Goal: Check status: Check status

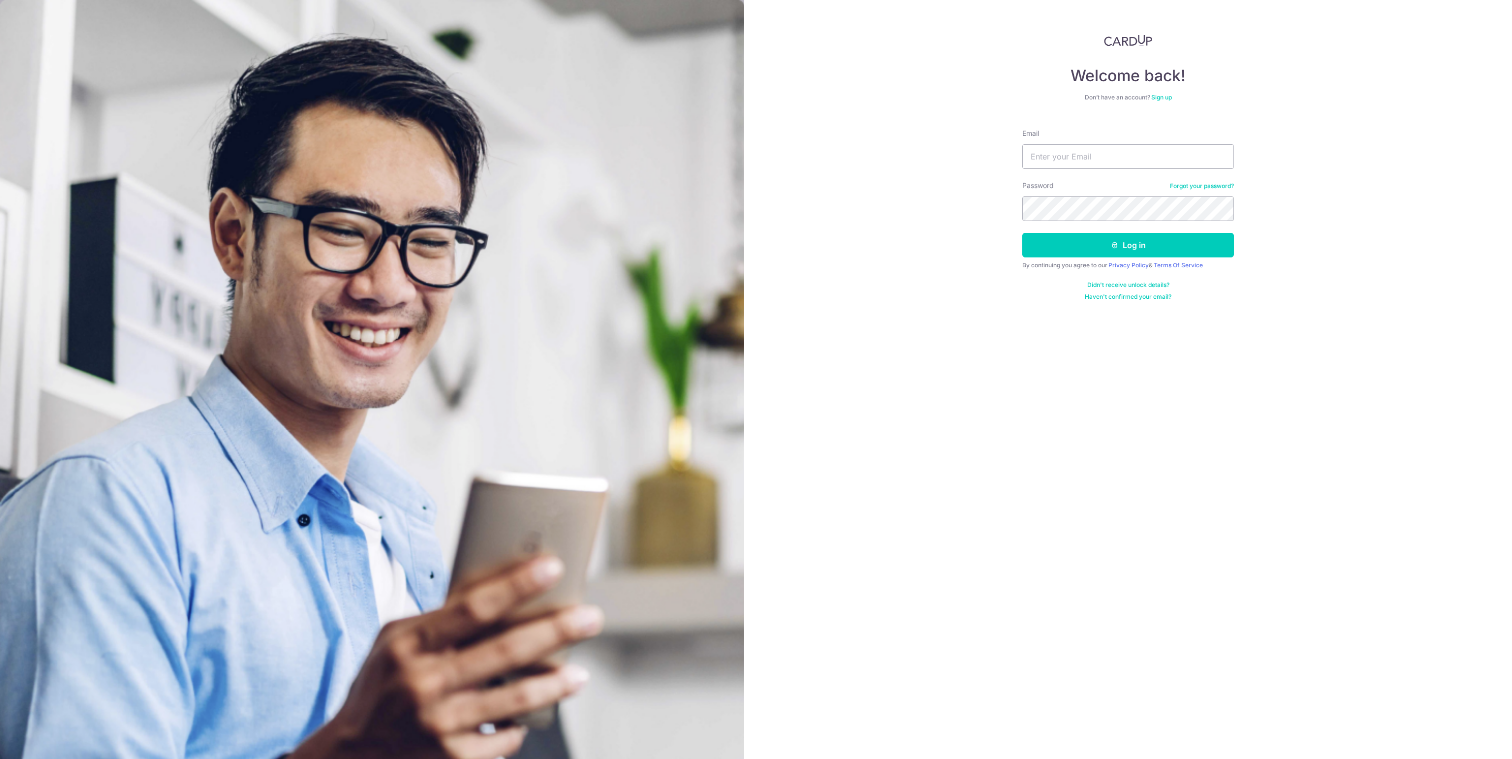
click at [1108, 156] on input "Email" at bounding box center [1128, 156] width 212 height 25
click at [1076, 157] on input "Email" at bounding box center [1128, 156] width 212 height 25
type input "[EMAIL_ADDRESS][DOMAIN_NAME]"
click at [1022, 233] on button "Log in" at bounding box center [1128, 245] width 212 height 25
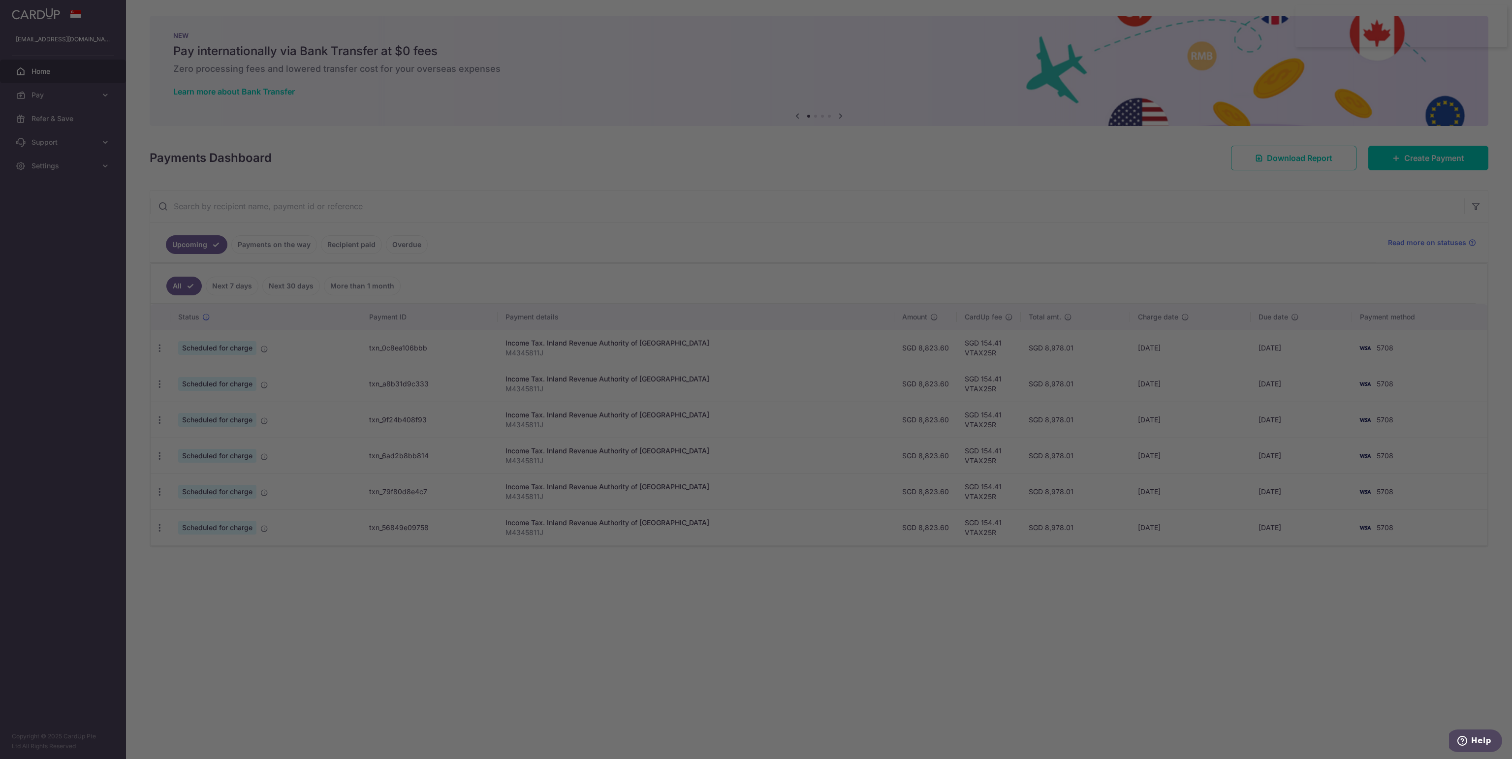
click at [458, 230] on div at bounding box center [763, 383] width 1527 height 766
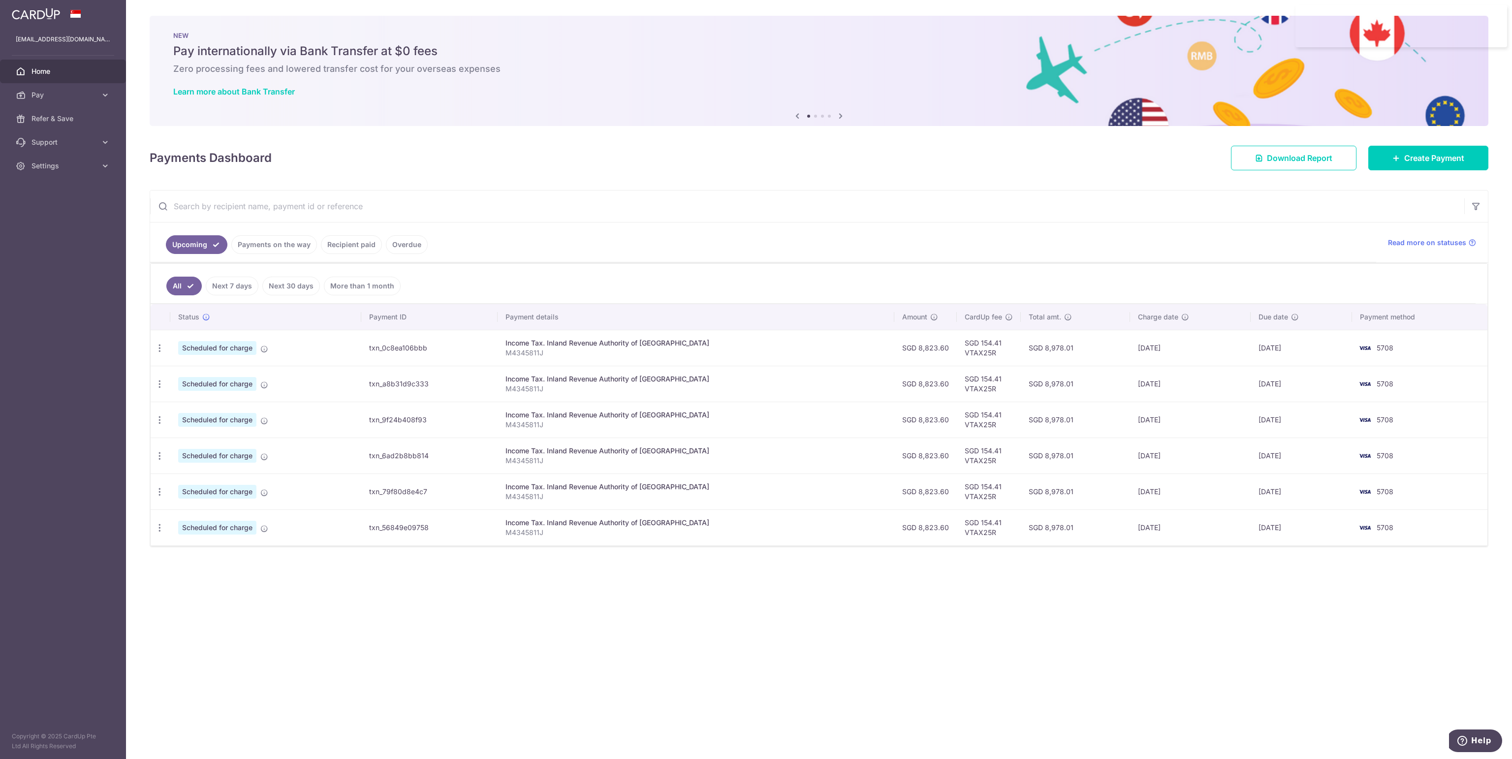
click at [250, 243] on link "Payments on the way" at bounding box center [274, 244] width 86 height 19
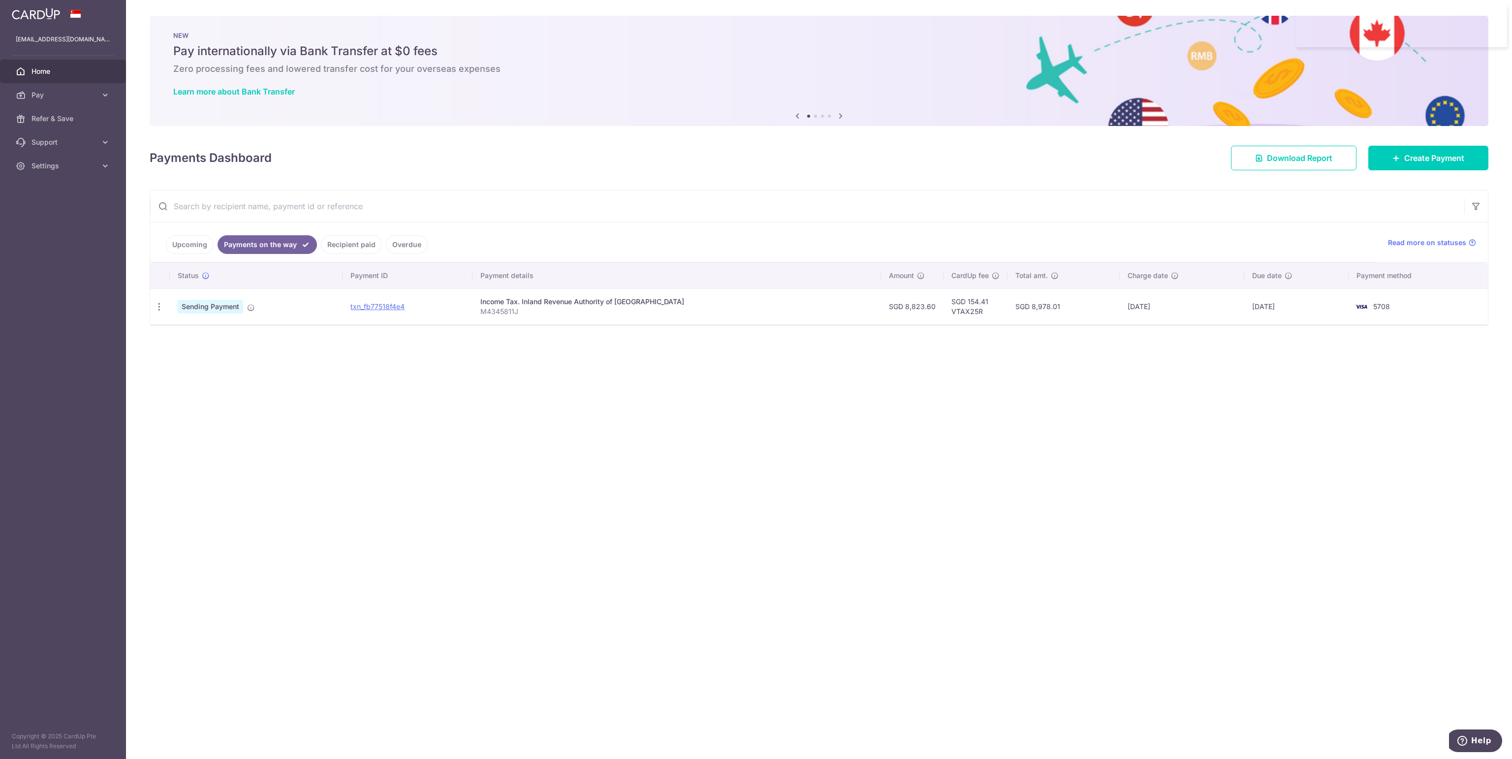
click at [333, 245] on link "Recipient paid" at bounding box center [351, 244] width 61 height 19
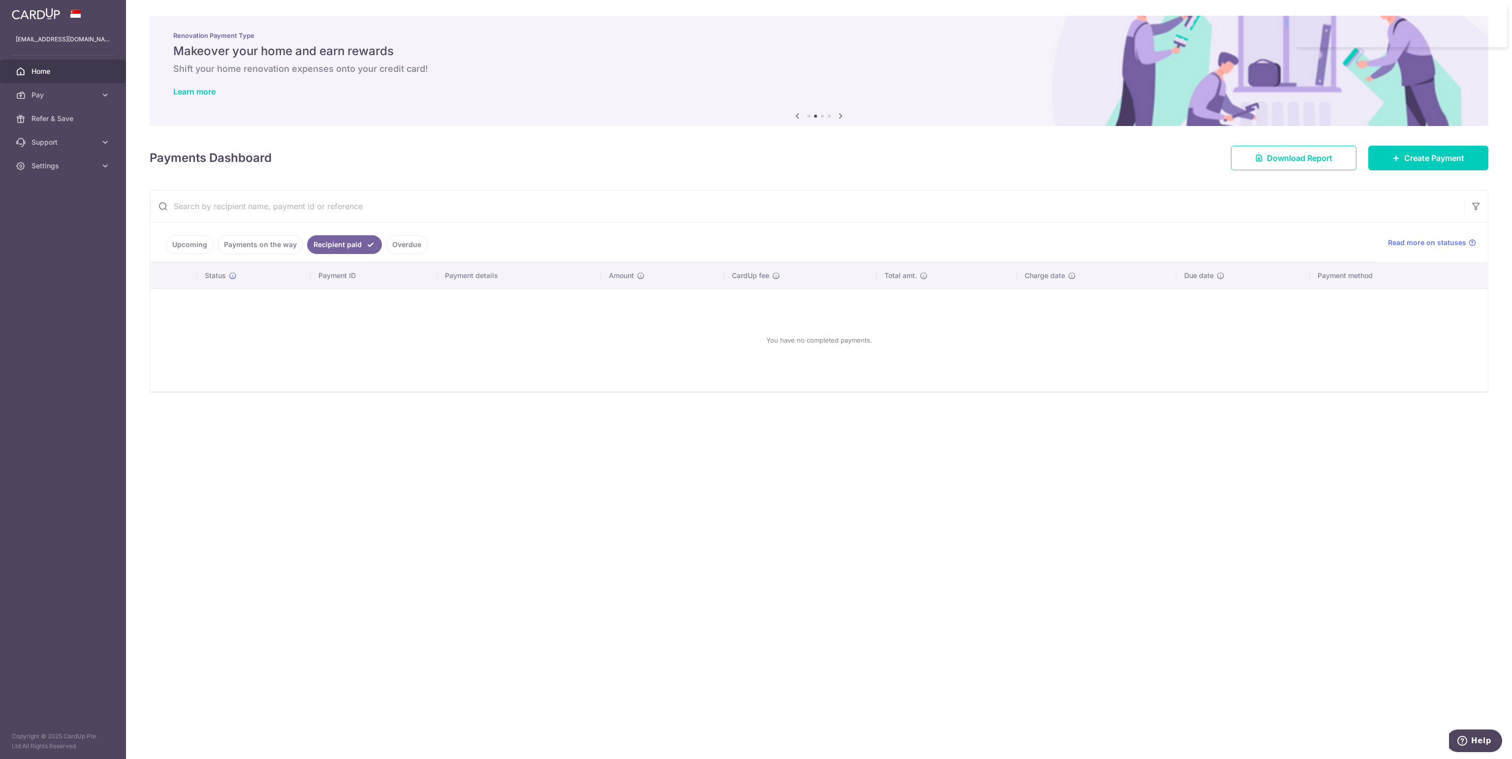
click at [388, 240] on link "Overdue" at bounding box center [407, 244] width 42 height 19
click at [272, 243] on link "Payments on the way" at bounding box center [260, 244] width 86 height 19
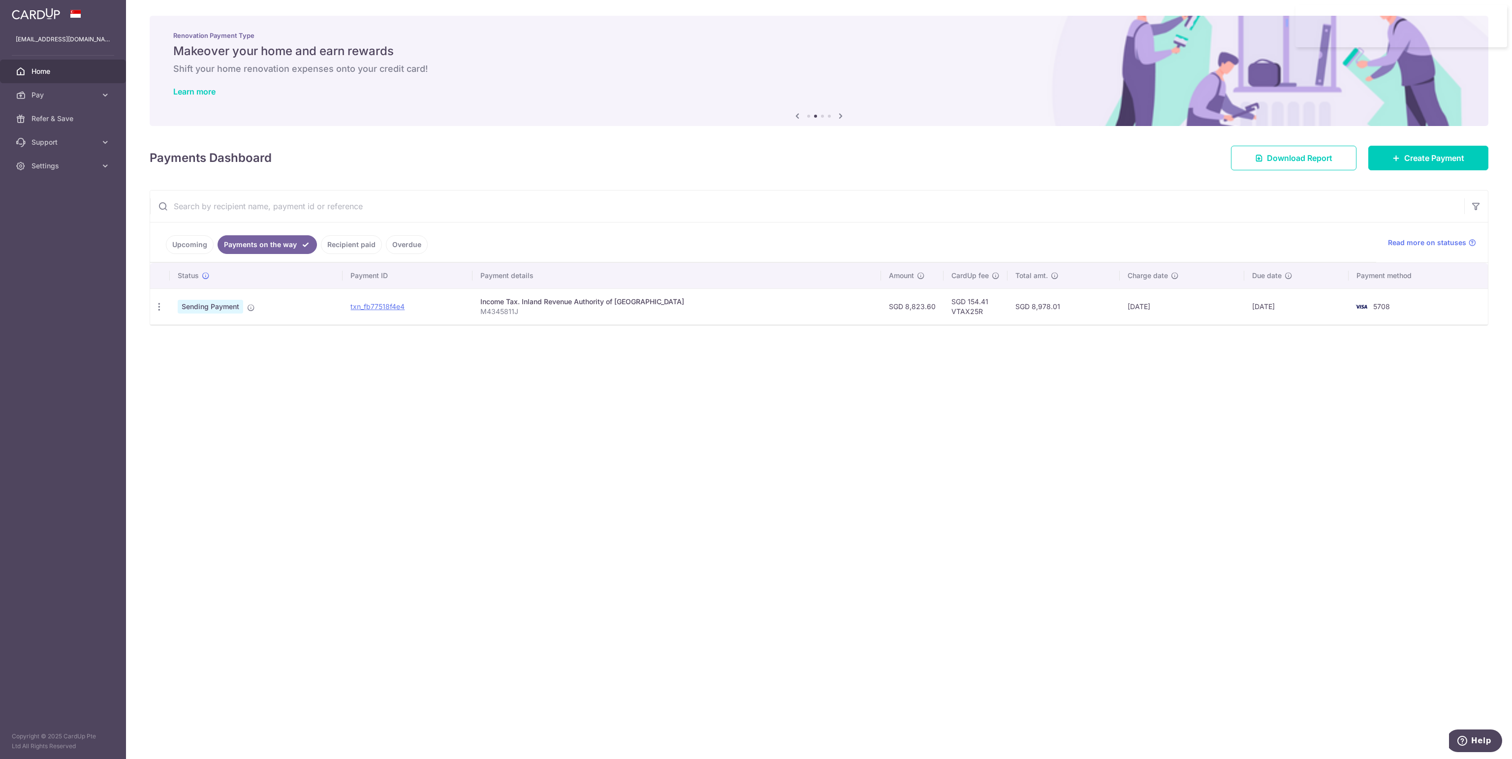
drag, startPoint x: 491, startPoint y: 301, endPoint x: 718, endPoint y: 297, distance: 227.4
click at [718, 297] on tr "PDF Receipt Sending Payment txn_fb77518f4e4 Income Tax. Inland Revenue Authorit…" at bounding box center [818, 306] width 1337 height 36
click at [995, 336] on div "× Pause Schedule Pause all future payments in this series Pause just this one p…" at bounding box center [819, 379] width 1386 height 759
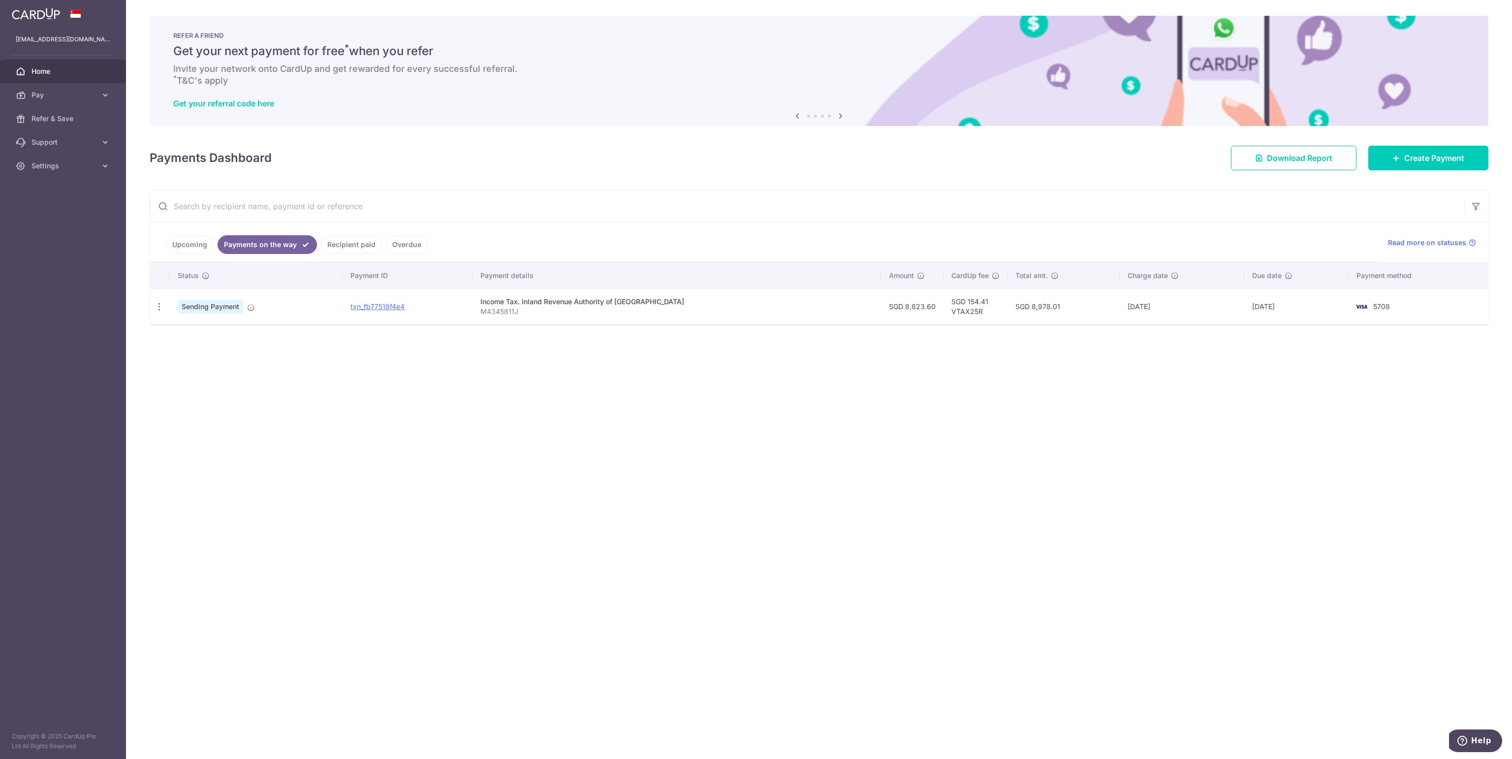
click at [708, 497] on div "× Pause Schedule Pause all future payments in this series Pause just this one p…" at bounding box center [819, 379] width 1386 height 759
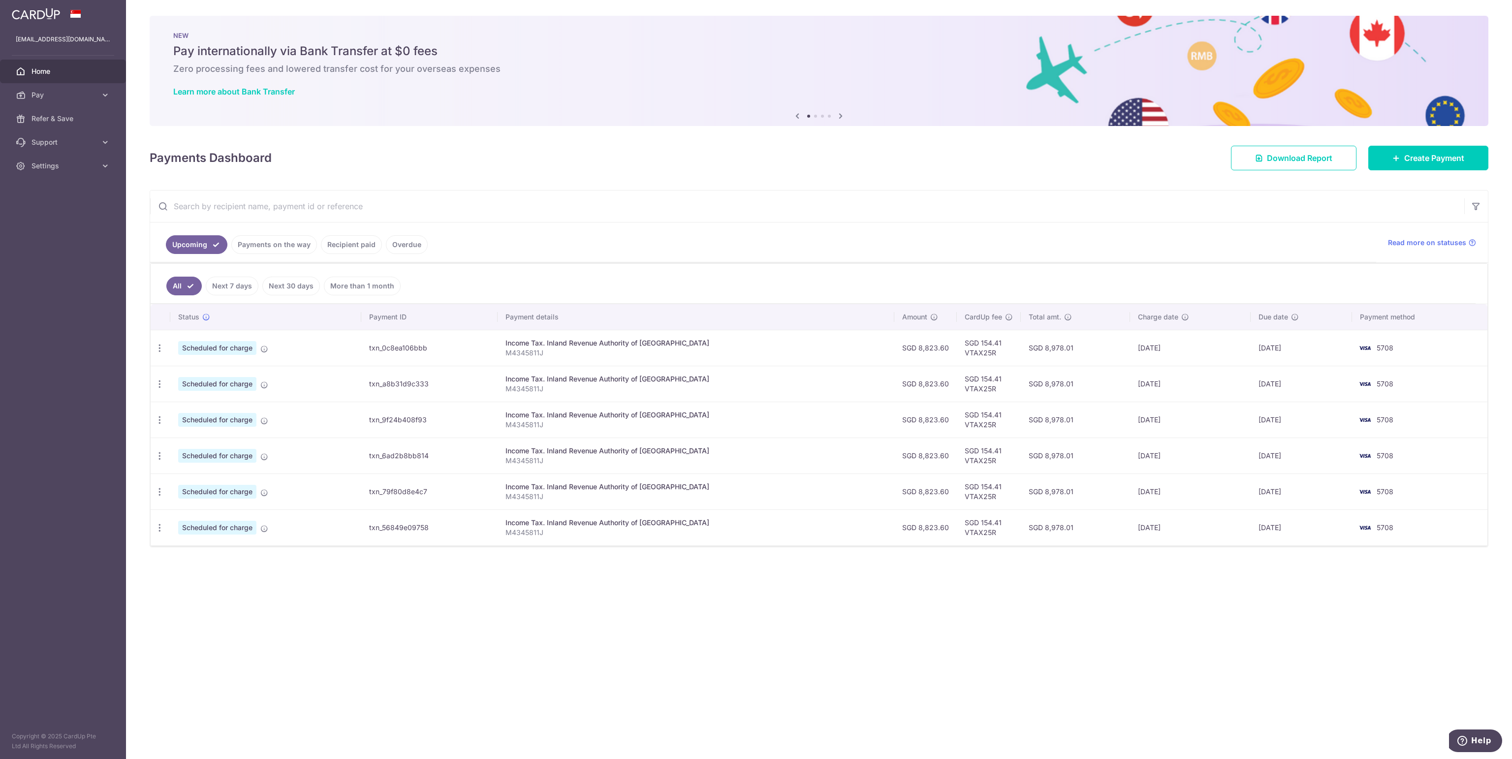
click at [317, 246] on li "Recipient paid" at bounding box center [349, 244] width 65 height 19
click at [310, 247] on link "Payments on the way" at bounding box center [274, 244] width 86 height 19
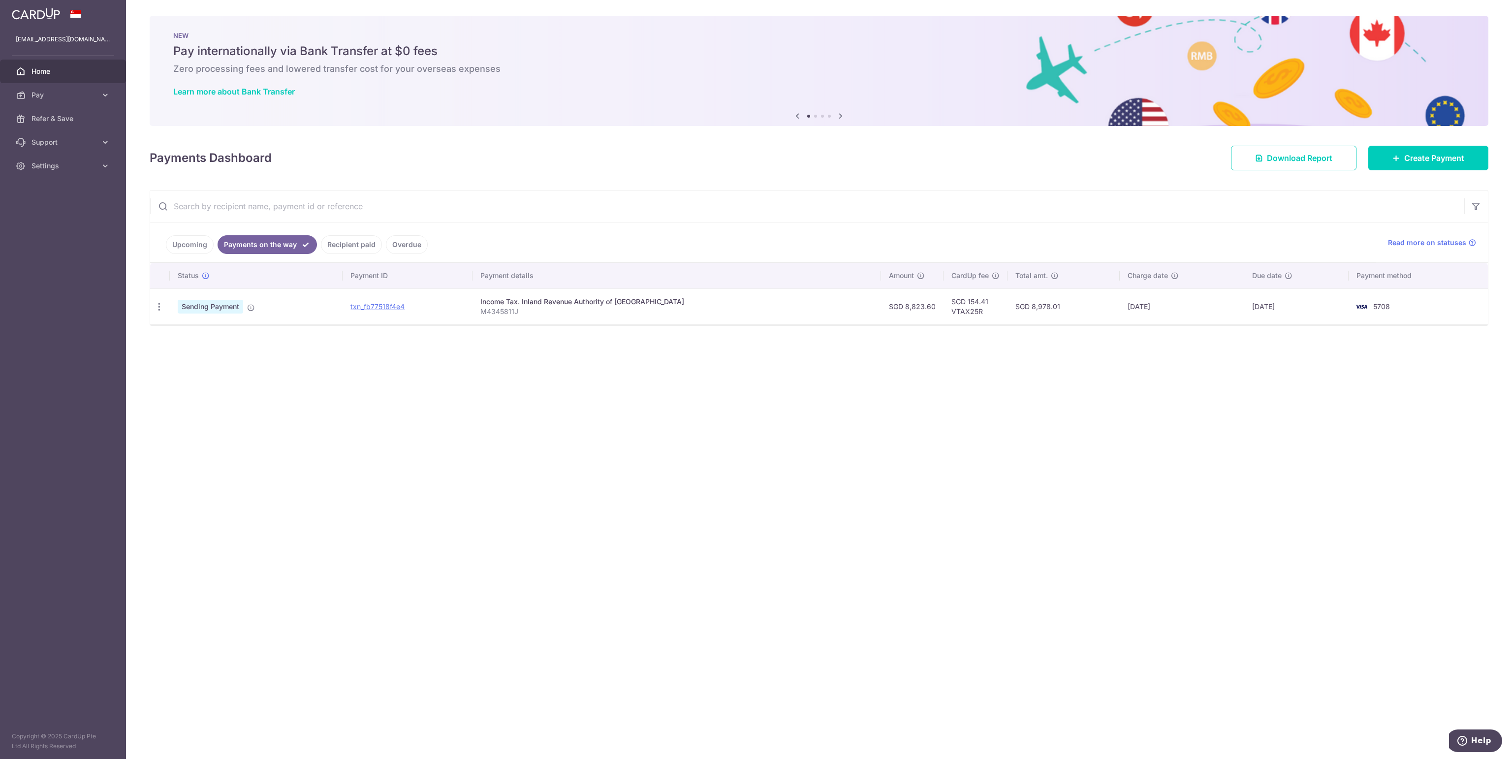
click at [385, 456] on div "× Pause Schedule Pause all future payments in this series Pause just this one p…" at bounding box center [819, 379] width 1386 height 759
